Goal: Task Accomplishment & Management: Use online tool/utility

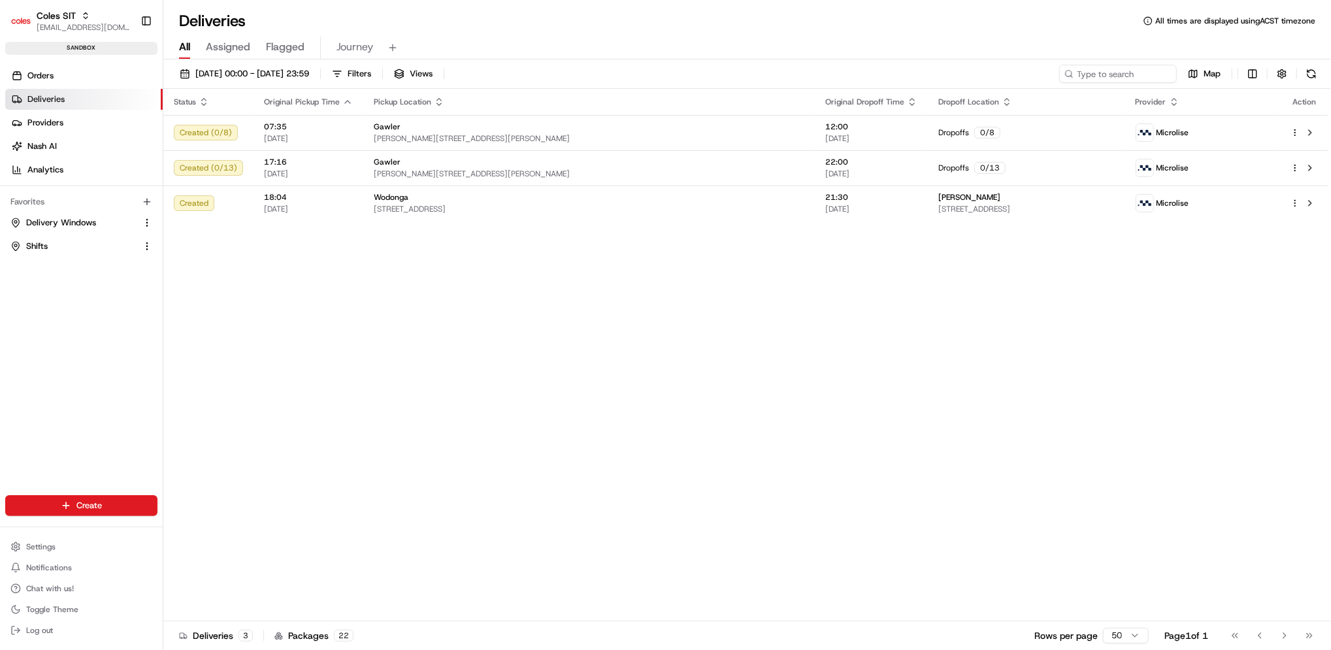
click at [79, 102] on link "Deliveries" at bounding box center [83, 99] width 157 height 21
click at [274, 71] on span "[DATE] 00:00 - [DATE] 23:59" at bounding box center [252, 74] width 114 height 12
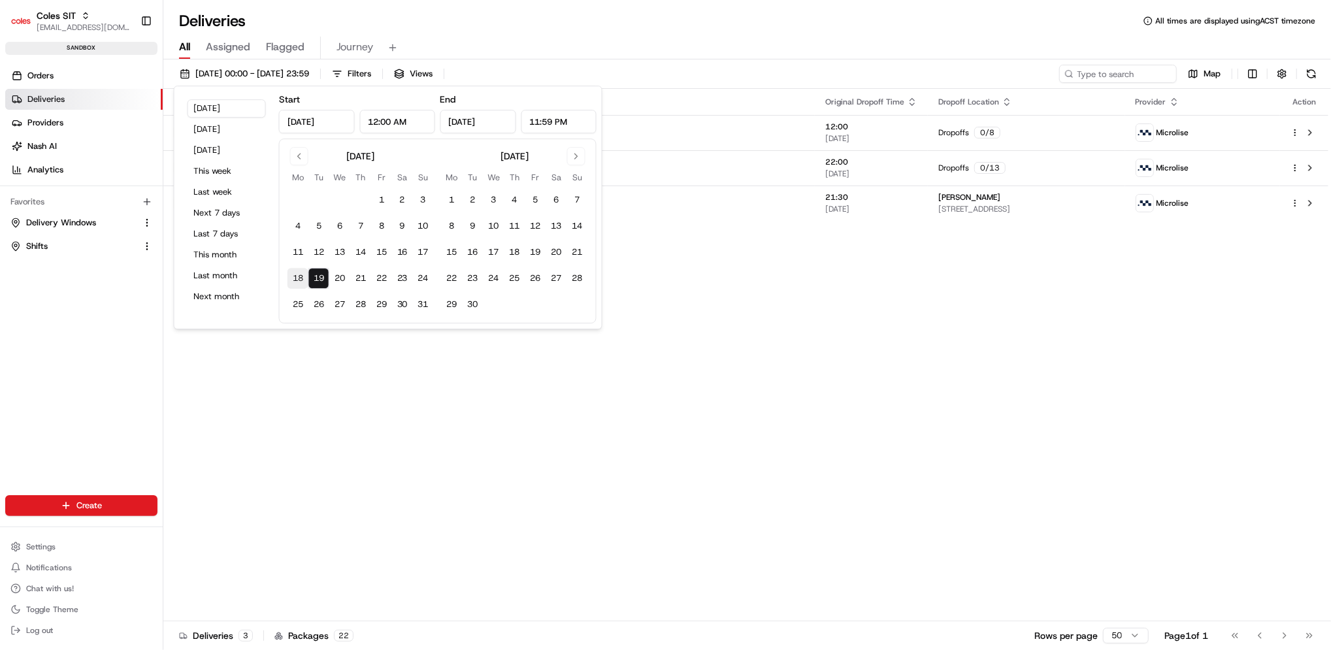
drag, startPoint x: 304, startPoint y: 281, endPoint x: 321, endPoint y: 280, distance: 17.0
click at [305, 281] on button "18" at bounding box center [298, 278] width 21 height 21
type input "[DATE]"
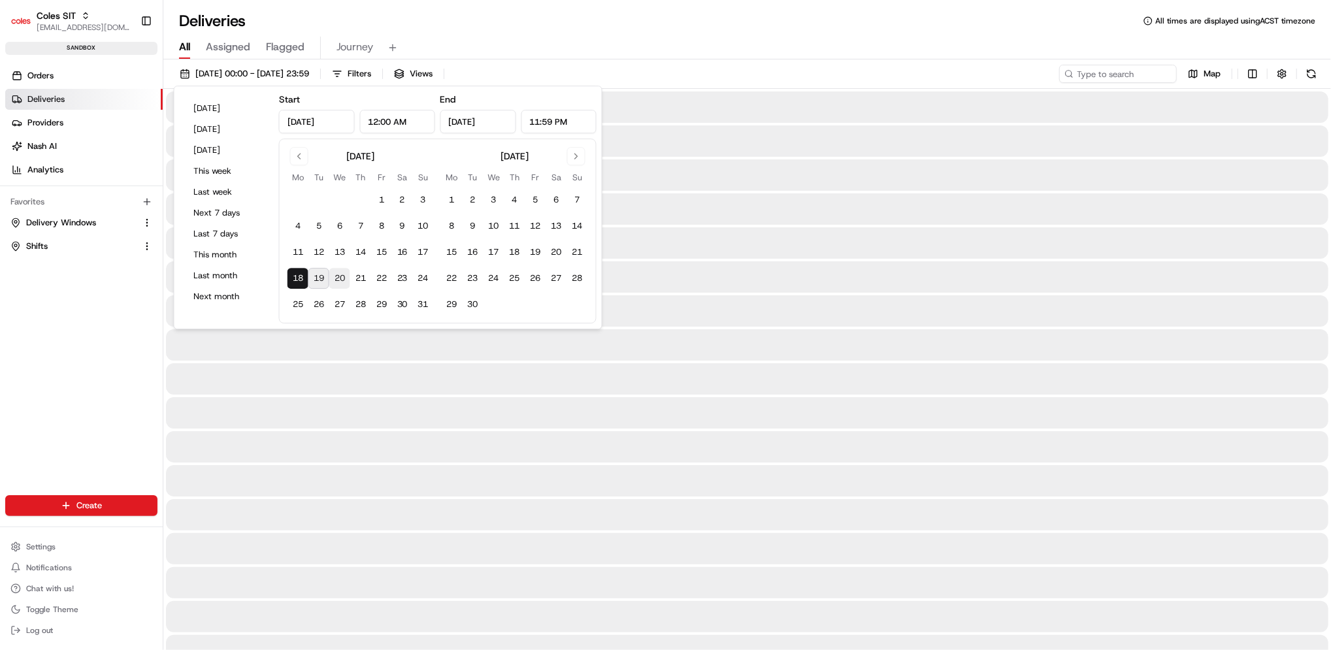
click at [335, 280] on button "20" at bounding box center [339, 278] width 21 height 21
type input "[DATE]"
click at [325, 282] on button "19" at bounding box center [318, 278] width 21 height 21
type input "[DATE]"
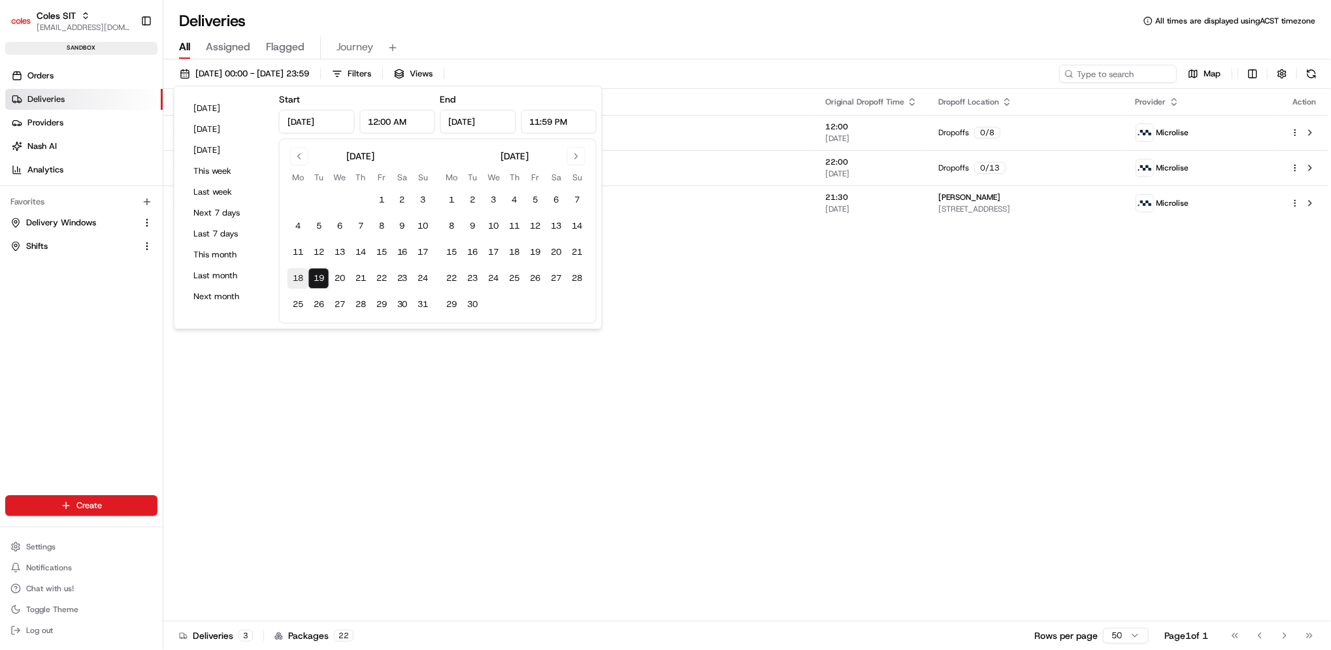
drag, startPoint x: 305, startPoint y: 275, endPoint x: 319, endPoint y: 278, distance: 14.1
click at [306, 276] on button "18" at bounding box center [298, 278] width 21 height 21
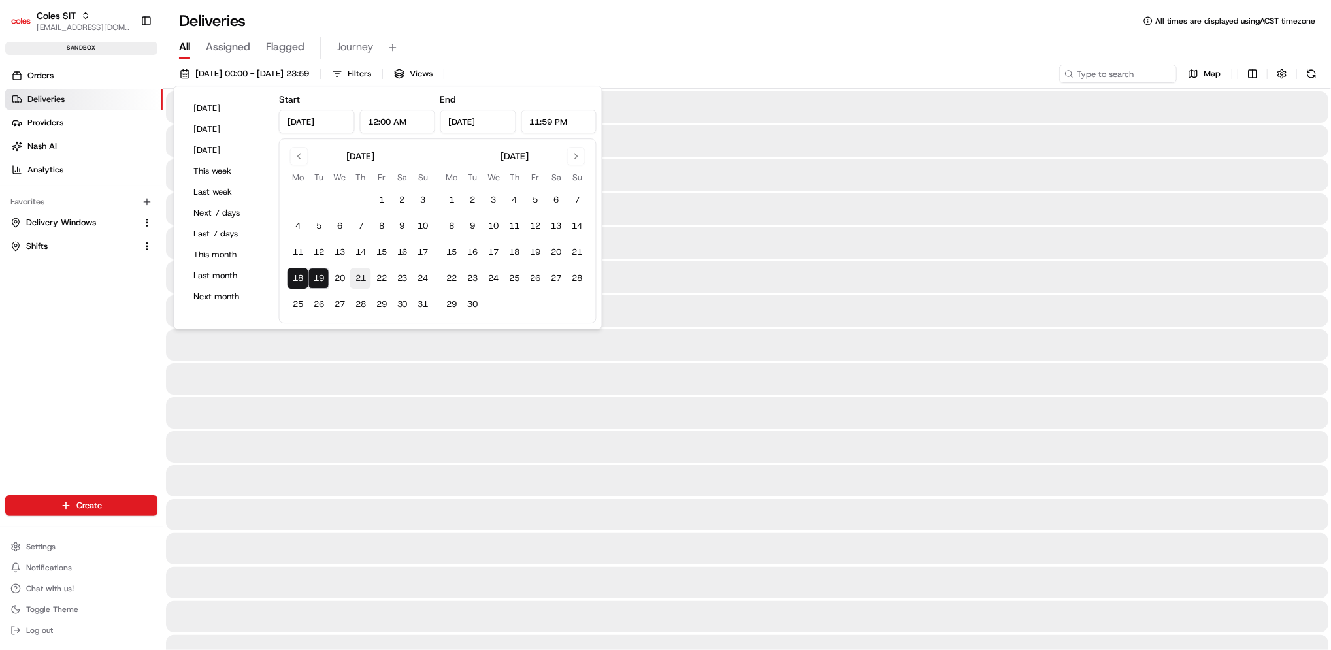
click at [339, 278] on button "20" at bounding box center [339, 278] width 21 height 21
type input "[DATE]"
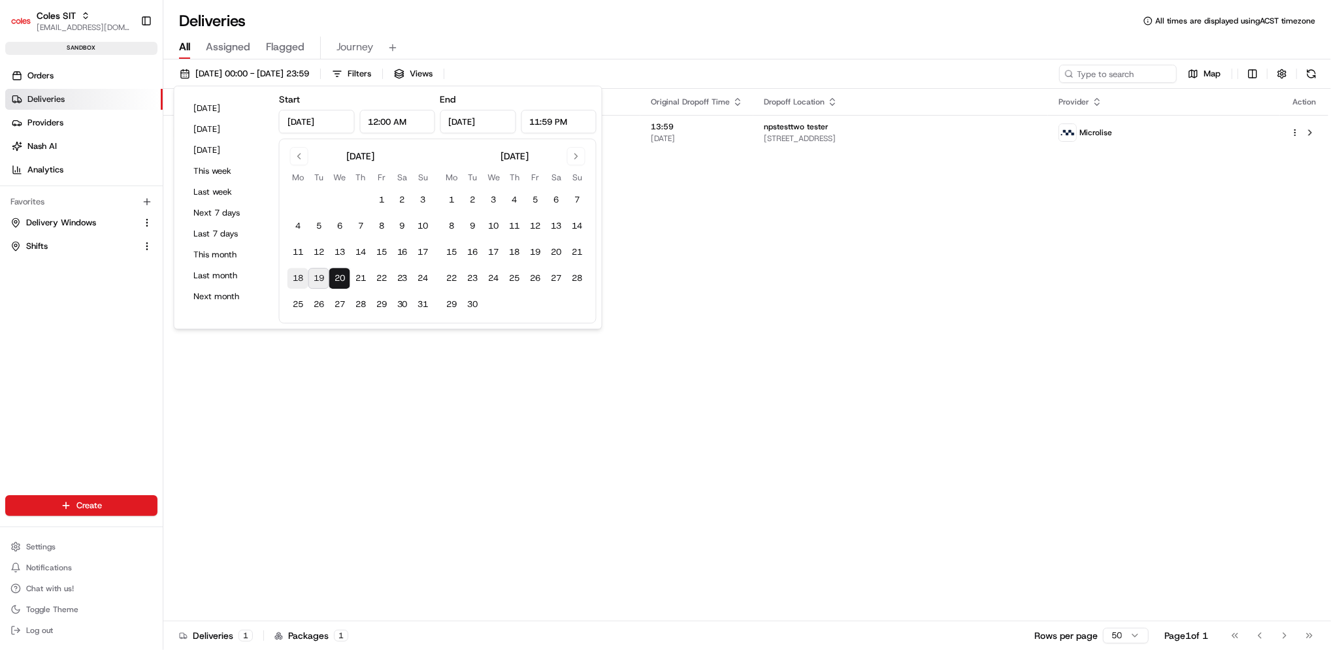
drag, startPoint x: 301, startPoint y: 280, endPoint x: 309, endPoint y: 278, distance: 8.1
click at [301, 278] on button "18" at bounding box center [298, 278] width 21 height 21
type input "[DATE]"
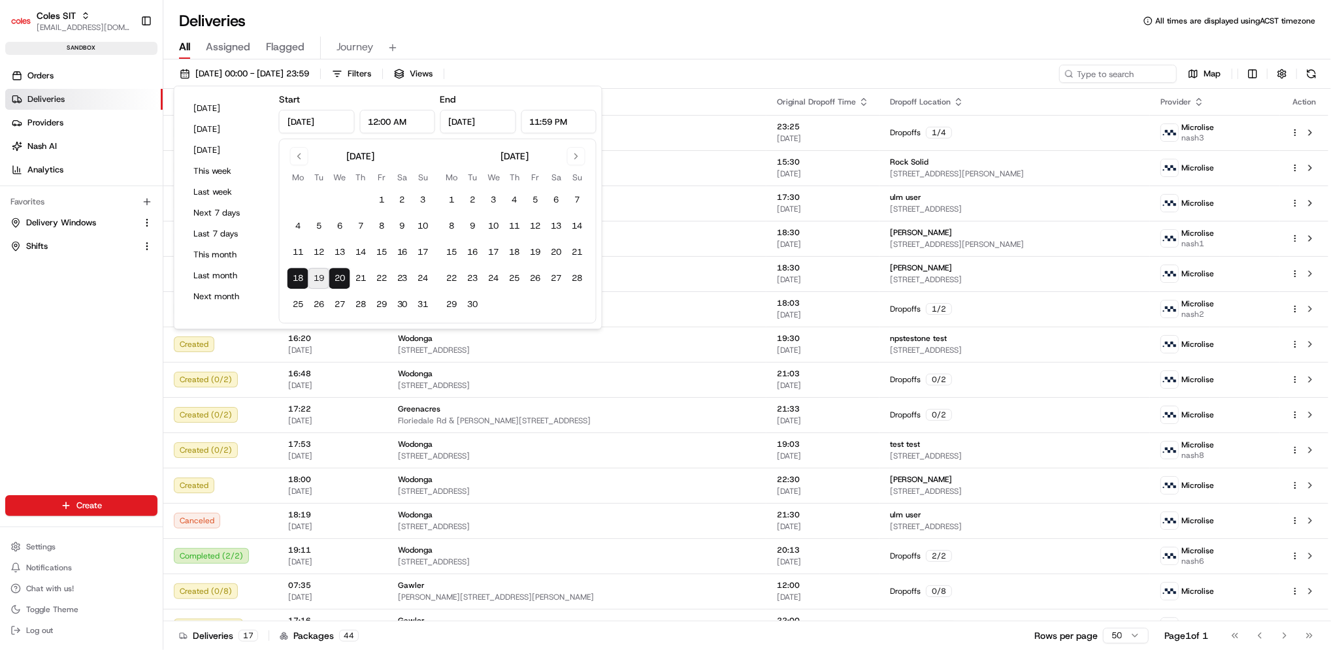
click at [723, 47] on div "All Assigned Flagged Journey" at bounding box center [747, 48] width 1168 height 23
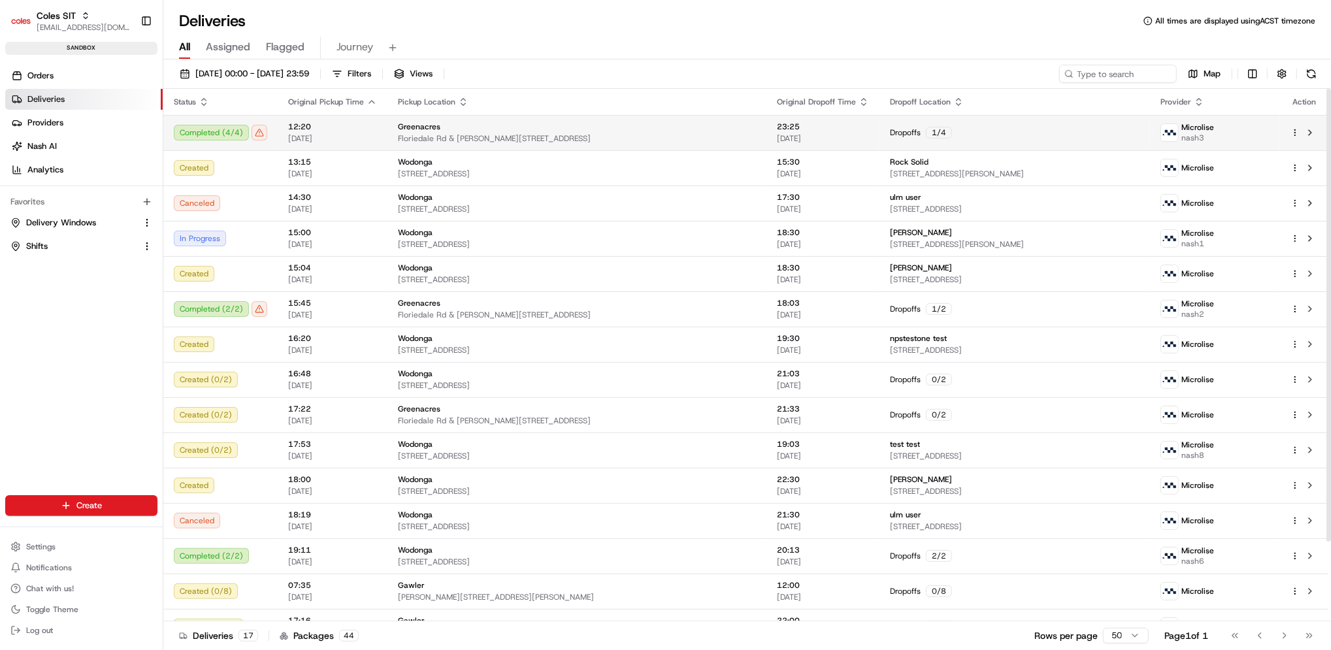
click at [224, 131] on div "Completed ( 4 / 4 )" at bounding box center [220, 133] width 93 height 16
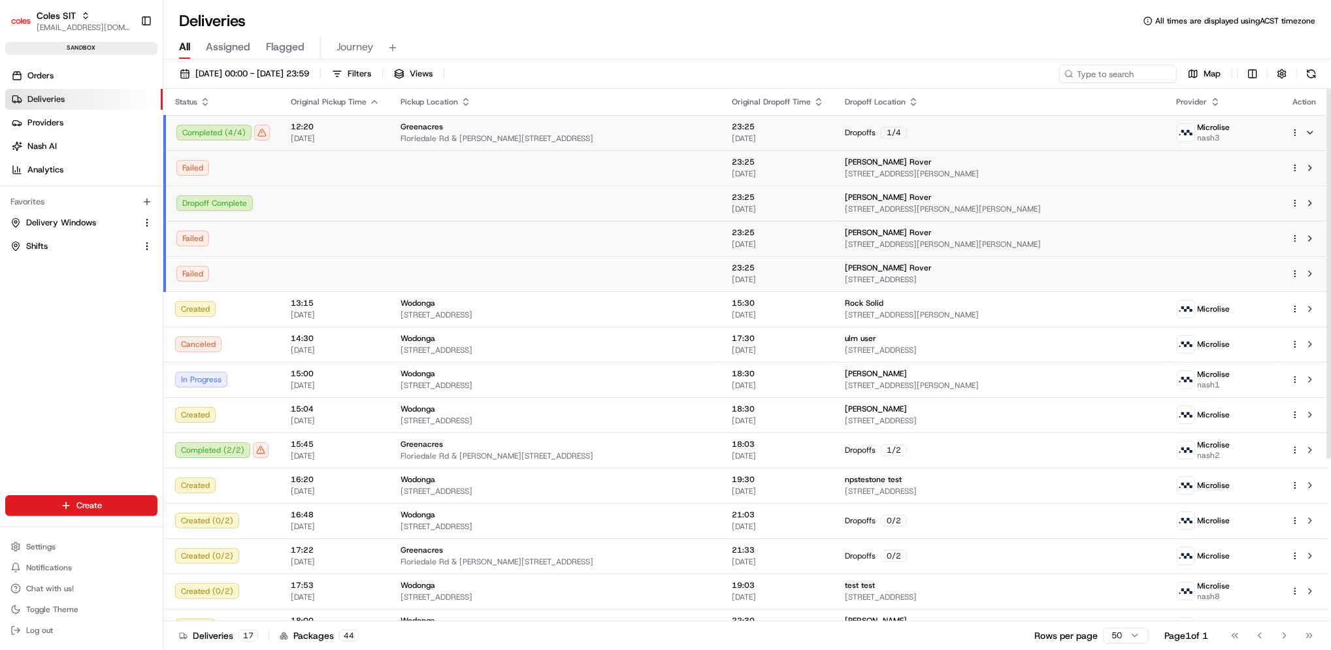
click at [1252, 73] on html "Coles SIT [EMAIL_ADDRESS][DOMAIN_NAME] Toggle Sidebar sandbox Orders Deliveries…" at bounding box center [665, 325] width 1331 height 650
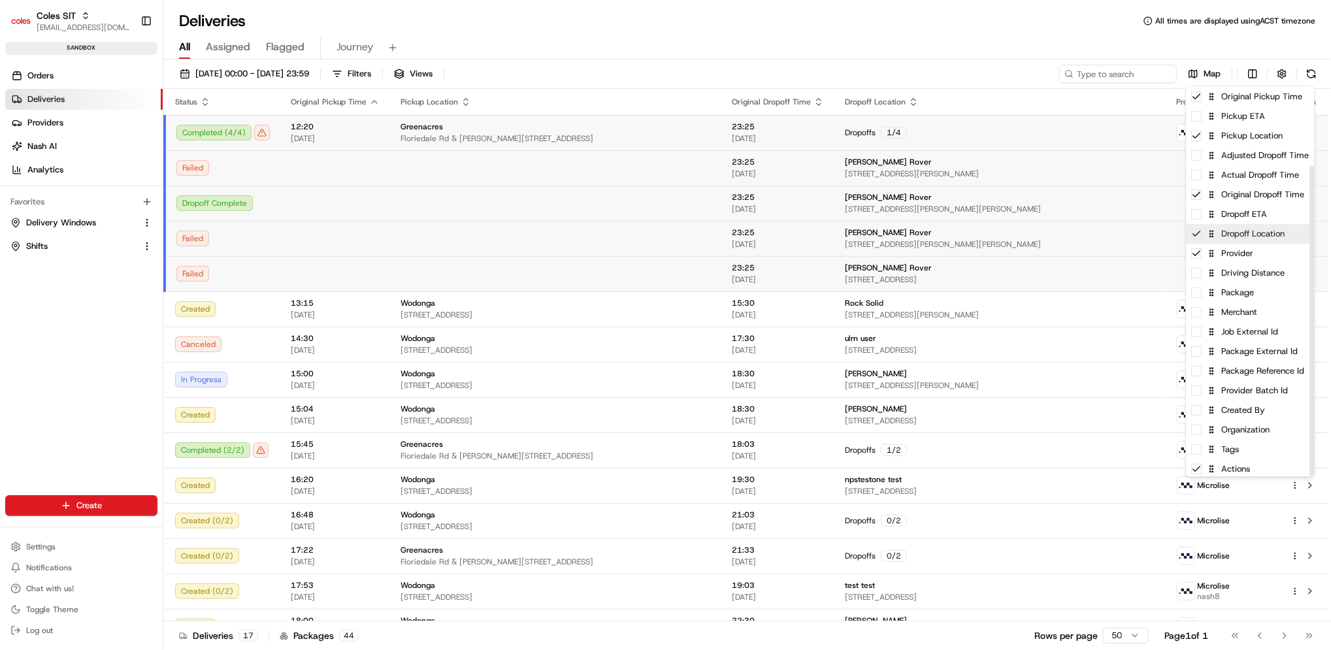
scroll to position [99, 0]
click at [1198, 356] on div "Package External Id" at bounding box center [1250, 350] width 128 height 20
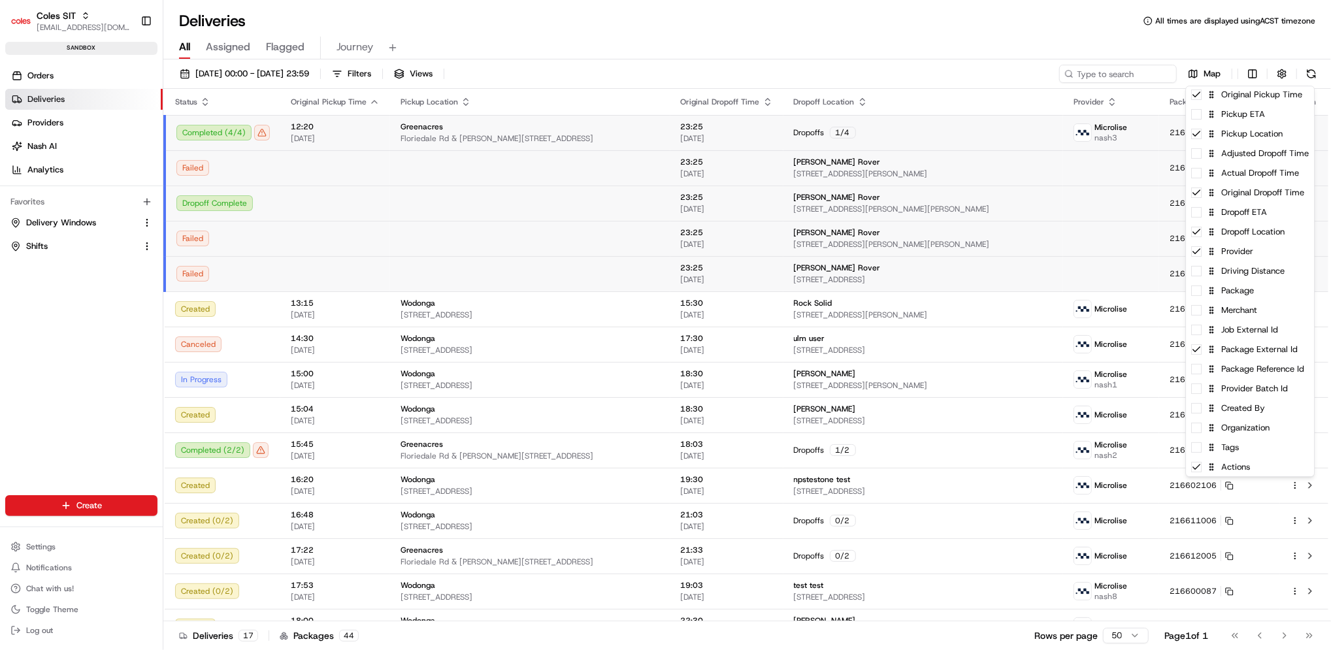
click at [1172, 99] on html "Coles SIT [EMAIL_ADDRESS][DOMAIN_NAME] Toggle Sidebar sandbox Orders Deliveries…" at bounding box center [665, 325] width 1331 height 650
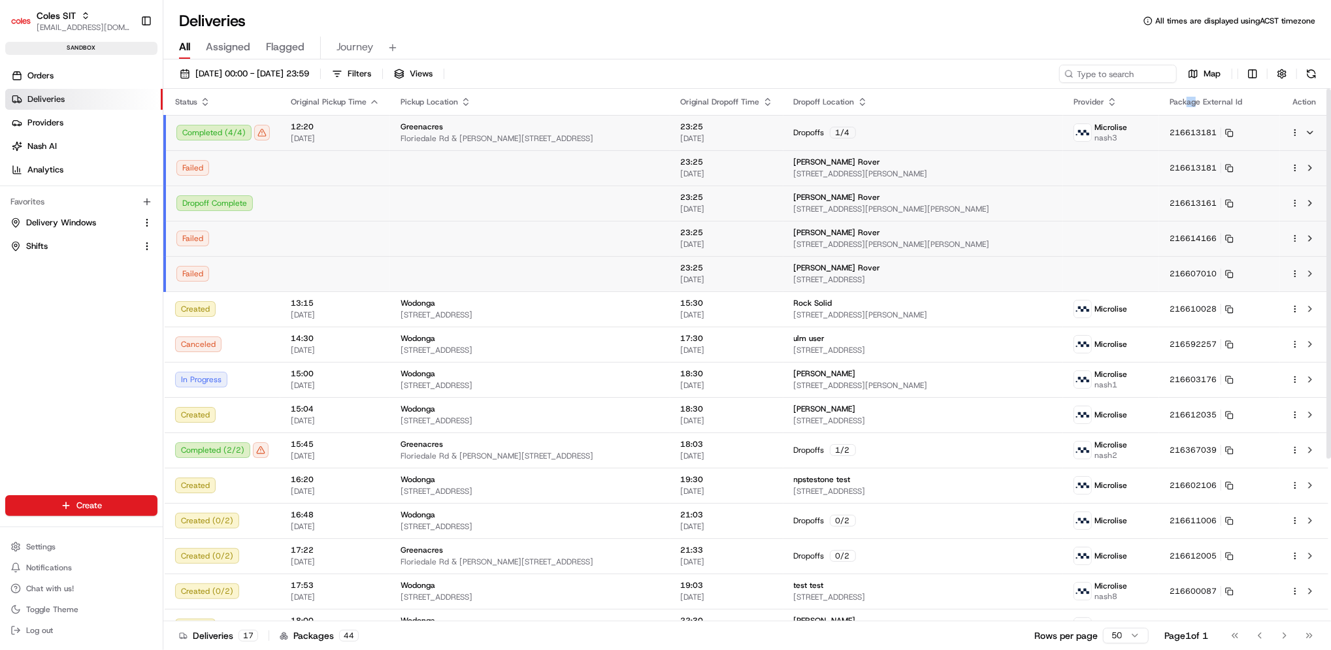
drag, startPoint x: 1196, startPoint y: 97, endPoint x: 1186, endPoint y: 98, distance: 10.5
click at [1186, 98] on span "Package External Id" at bounding box center [1206, 102] width 73 height 10
click at [59, 246] on link "Shifts" at bounding box center [73, 246] width 126 height 12
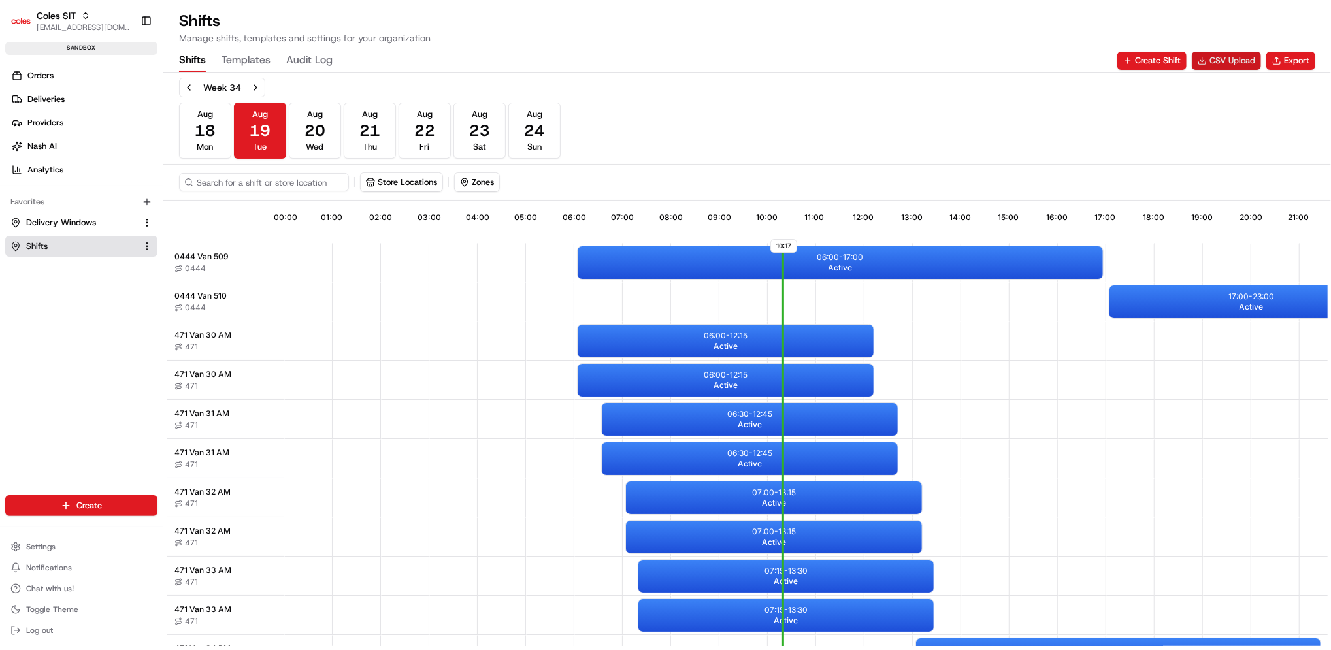
click at [1244, 58] on button "CSV Upload" at bounding box center [1226, 61] width 69 height 18
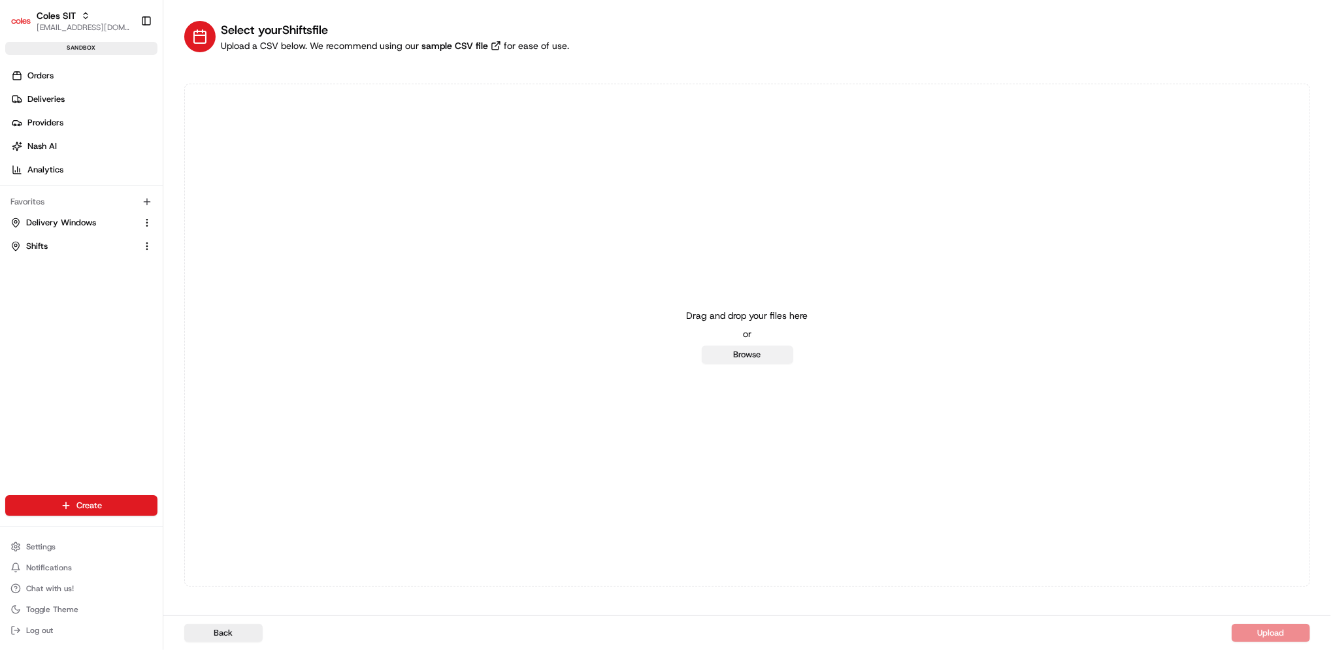
click at [751, 354] on button "Browse" at bounding box center [747, 355] width 91 height 18
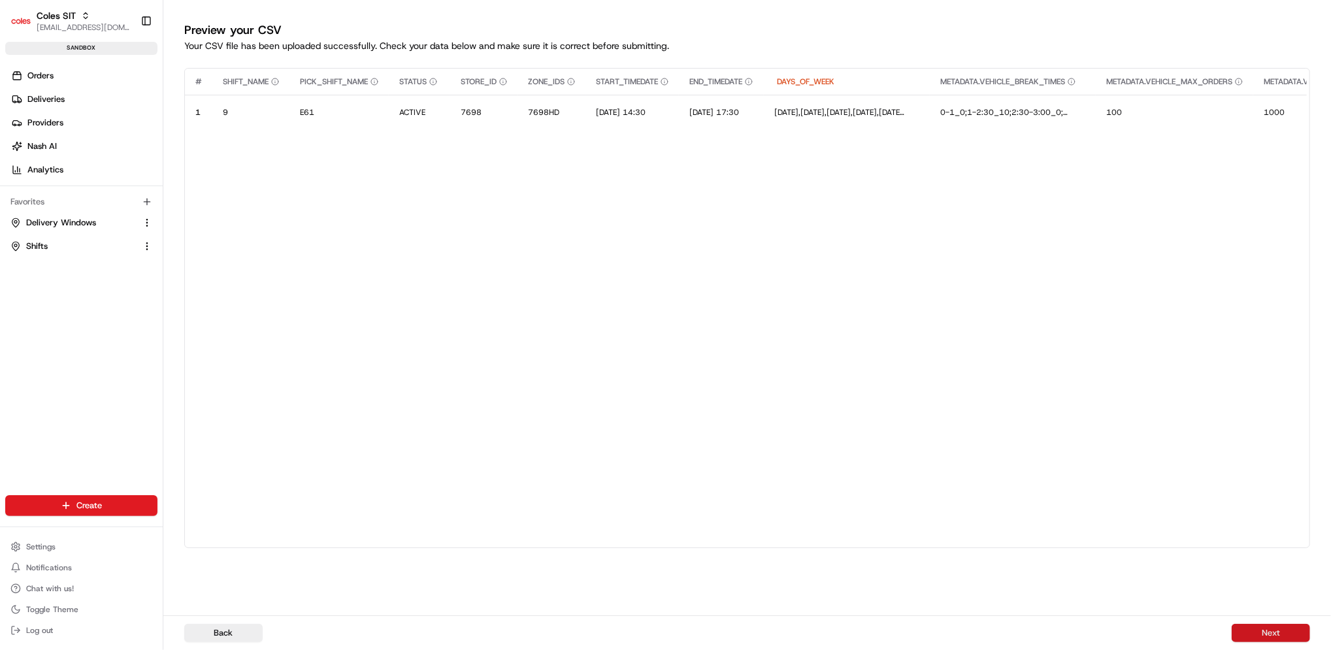
click at [1279, 631] on button "Next" at bounding box center [1271, 633] width 78 height 18
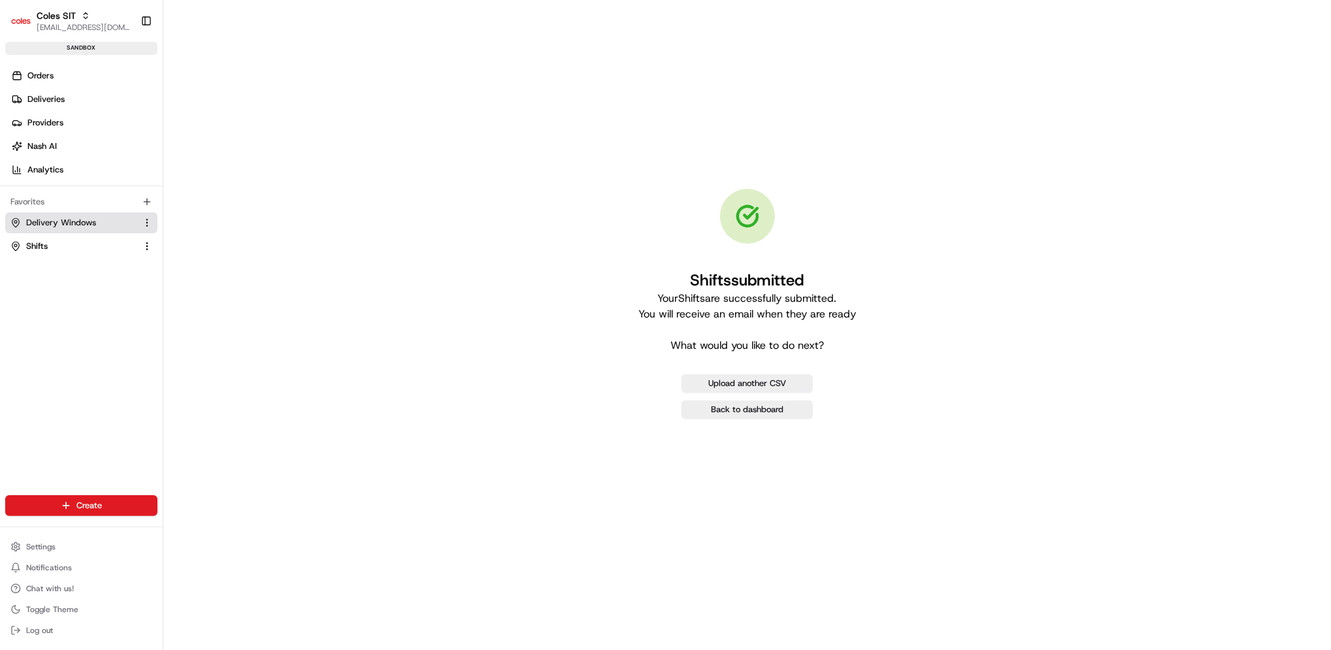
click at [44, 221] on span "Delivery Windows" at bounding box center [61, 223] width 70 height 12
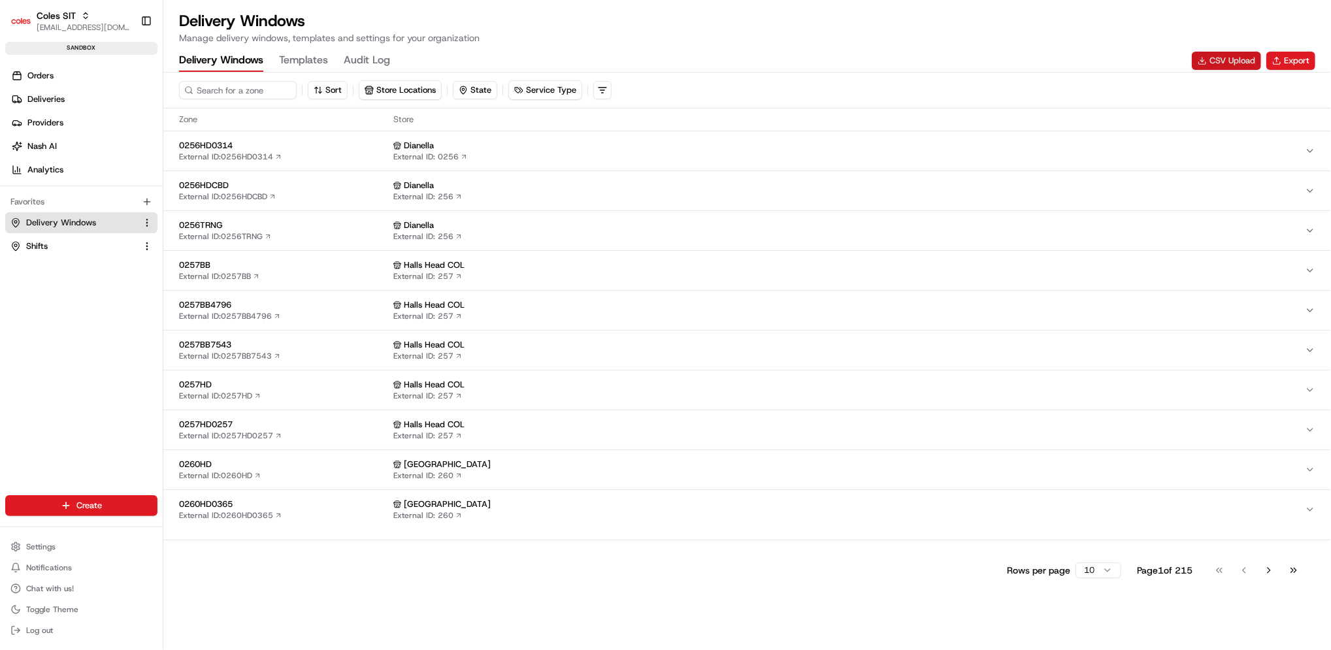
click at [1232, 62] on button "CSV Upload" at bounding box center [1226, 61] width 69 height 18
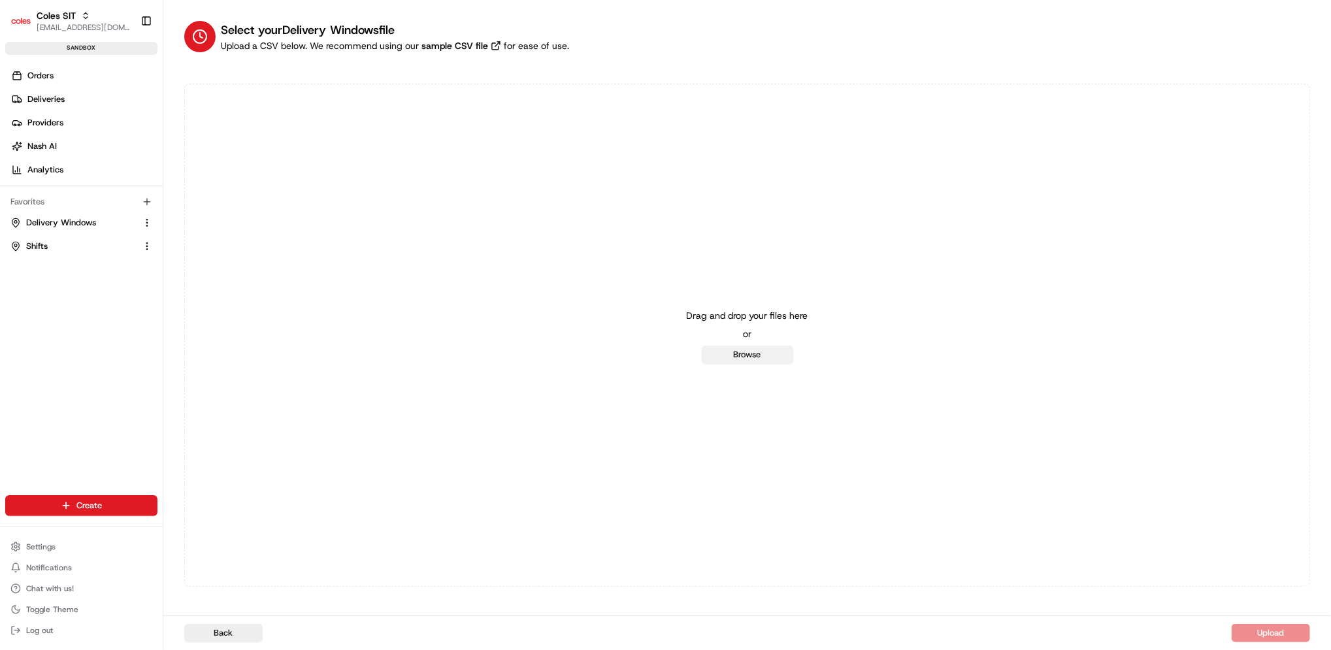
click at [766, 351] on button "Browse" at bounding box center [747, 355] width 91 height 18
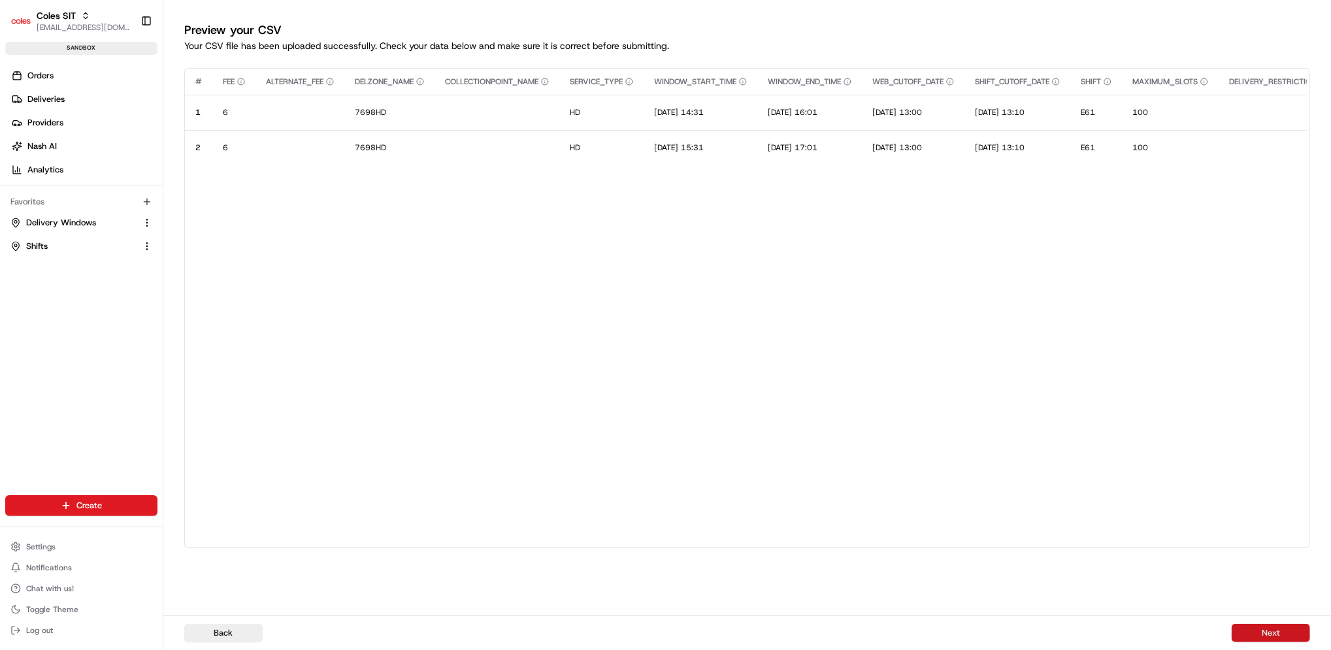
click at [1260, 631] on button "Next" at bounding box center [1271, 633] width 78 height 18
